Goal: Find specific page/section: Find specific page/section

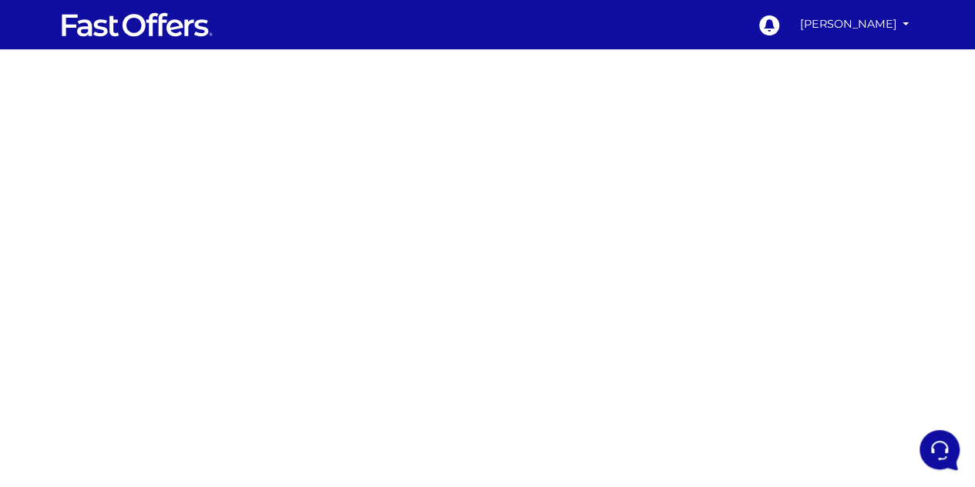
click at [705, 362] on div at bounding box center [487, 453] width 975 height 771
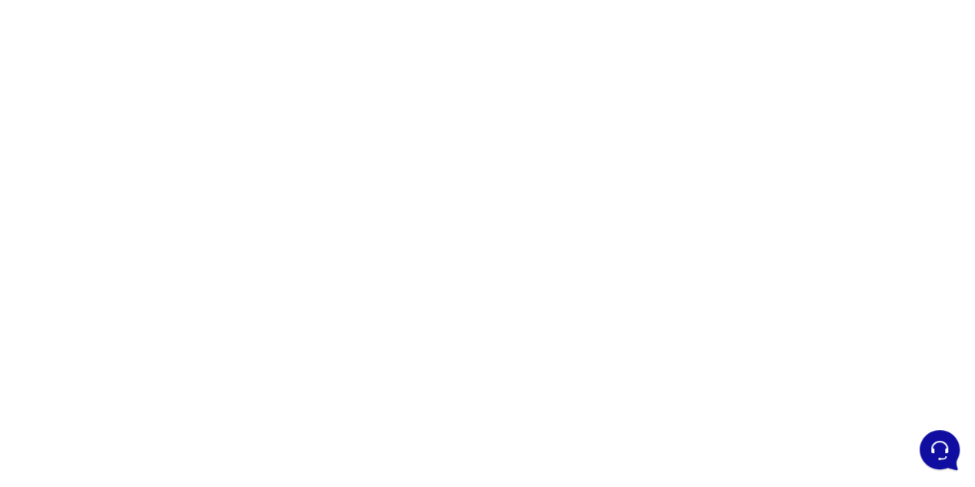
scroll to position [308, 0]
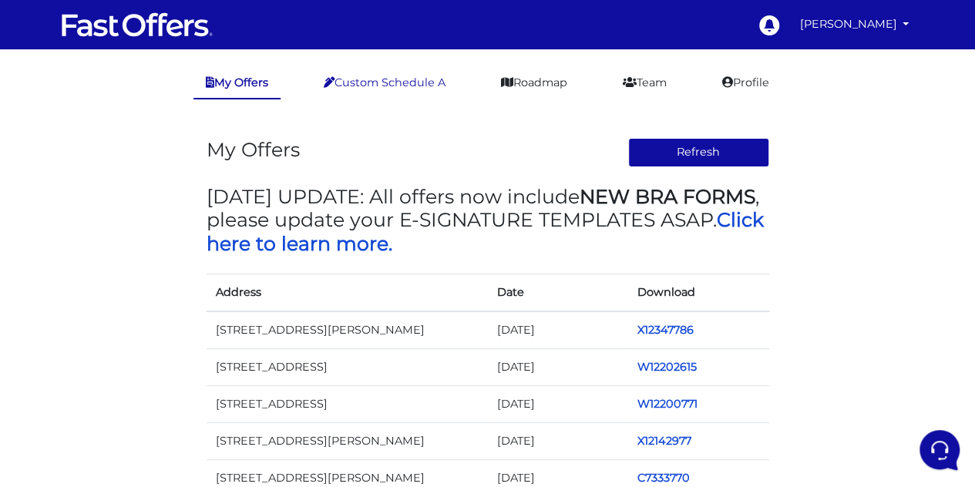
click at [389, 75] on link "Custom Schedule A" at bounding box center [384, 83] width 146 height 30
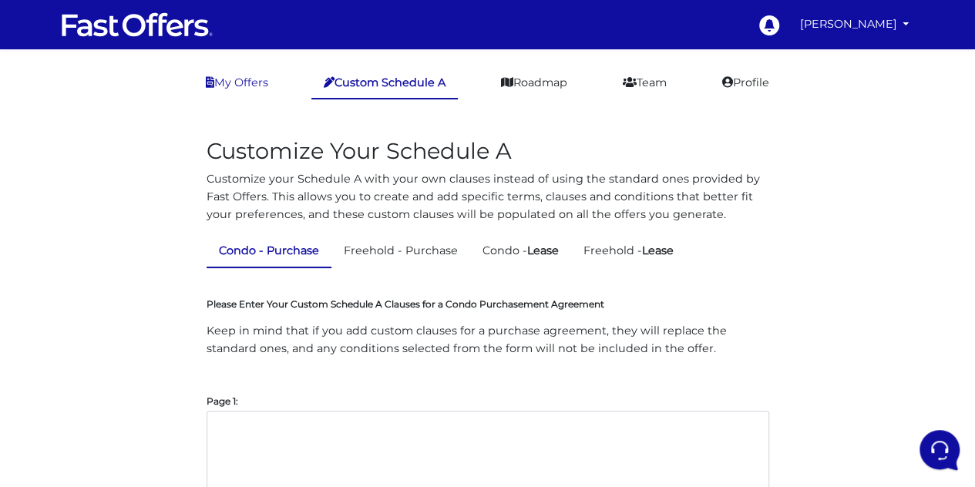
click at [237, 89] on link "My Offers" at bounding box center [237, 83] width 87 height 30
